Goal: Navigation & Orientation: Find specific page/section

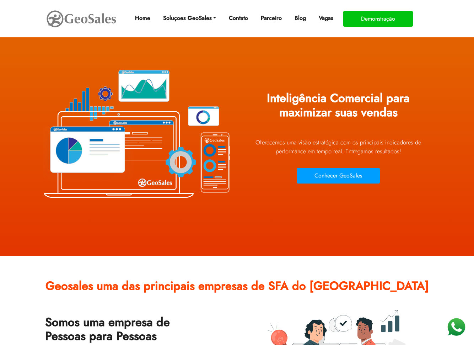
click at [92, 24] on img at bounding box center [81, 19] width 71 height 20
click at [207, 14] on link "Soluçoes GeoSales" at bounding box center [189, 18] width 59 height 14
click at [0, 0] on link "Força de Vendas" at bounding box center [0, 0] width 0 height 0
